Goal: Task Accomplishment & Management: Manage account settings

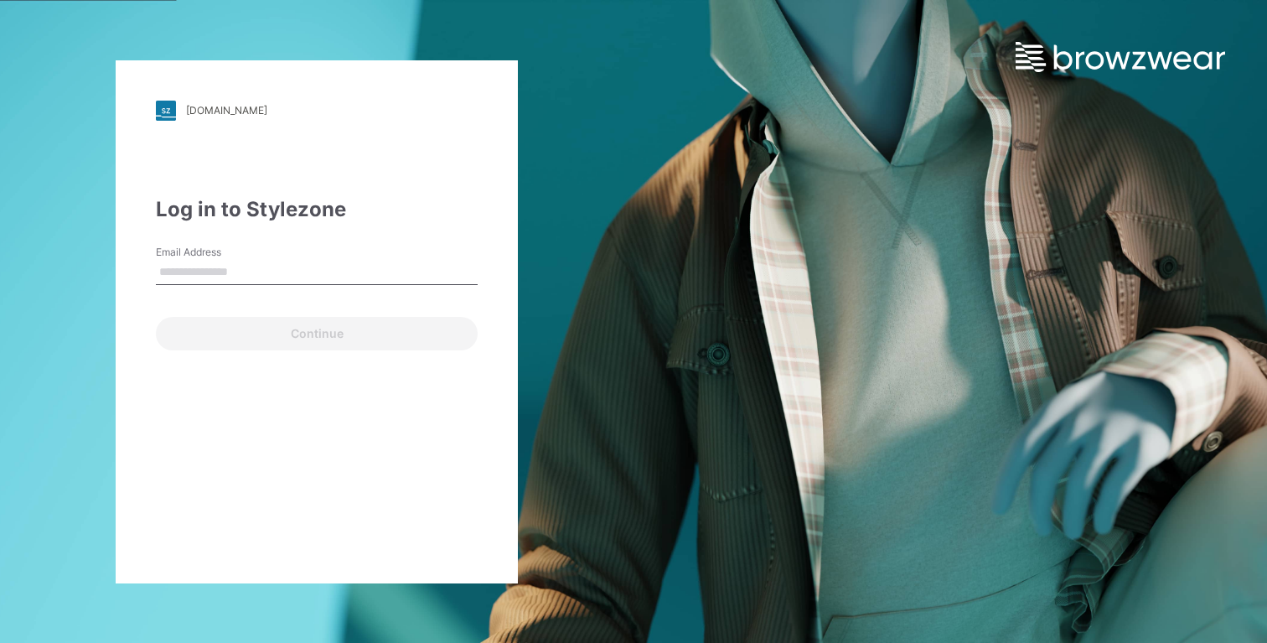
click at [669, 123] on div "[DOMAIN_NAME] Loading... Log in to Stylezone Email Address Continue" at bounding box center [633, 321] width 1267 height 643
click at [721, 141] on div "[DOMAIN_NAME] Loading... Log in to Stylezone Email Address Email is required Co…" at bounding box center [633, 321] width 1267 height 643
click at [325, 175] on div "ralphlauren.stylezone.com Loading... Log in to Stylezone Email Address Continue" at bounding box center [317, 321] width 402 height 523
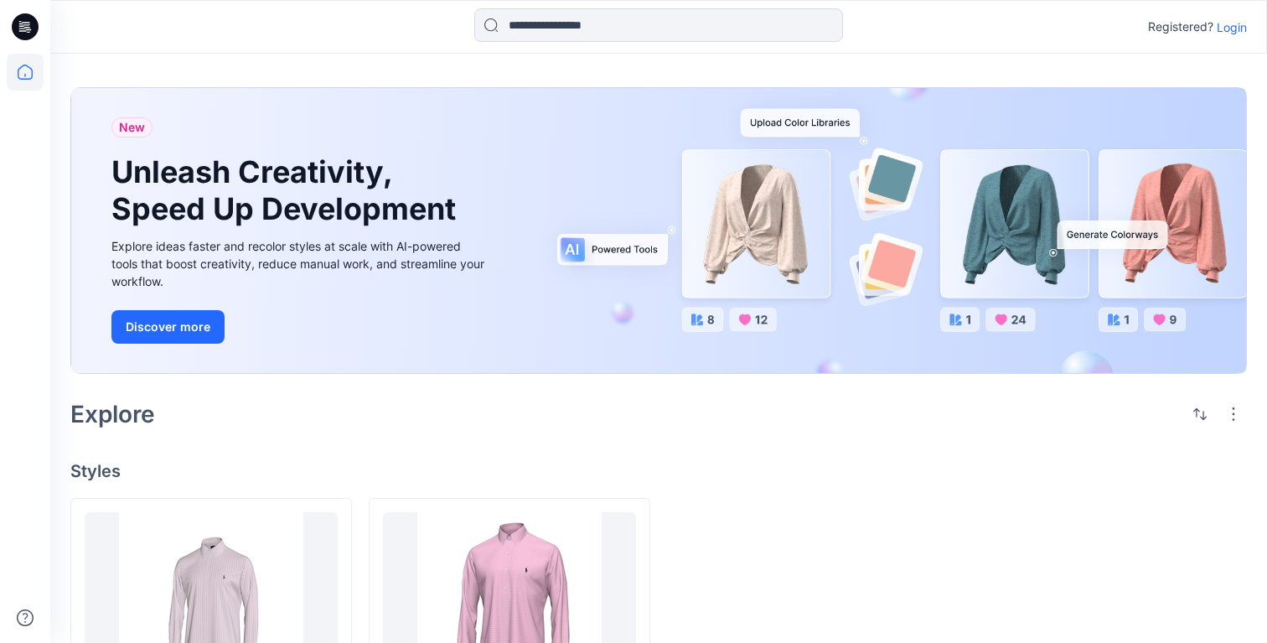
click at [861, 522] on div at bounding box center [808, 633] width 282 height 271
